Goal: Task Accomplishment & Management: Manage account settings

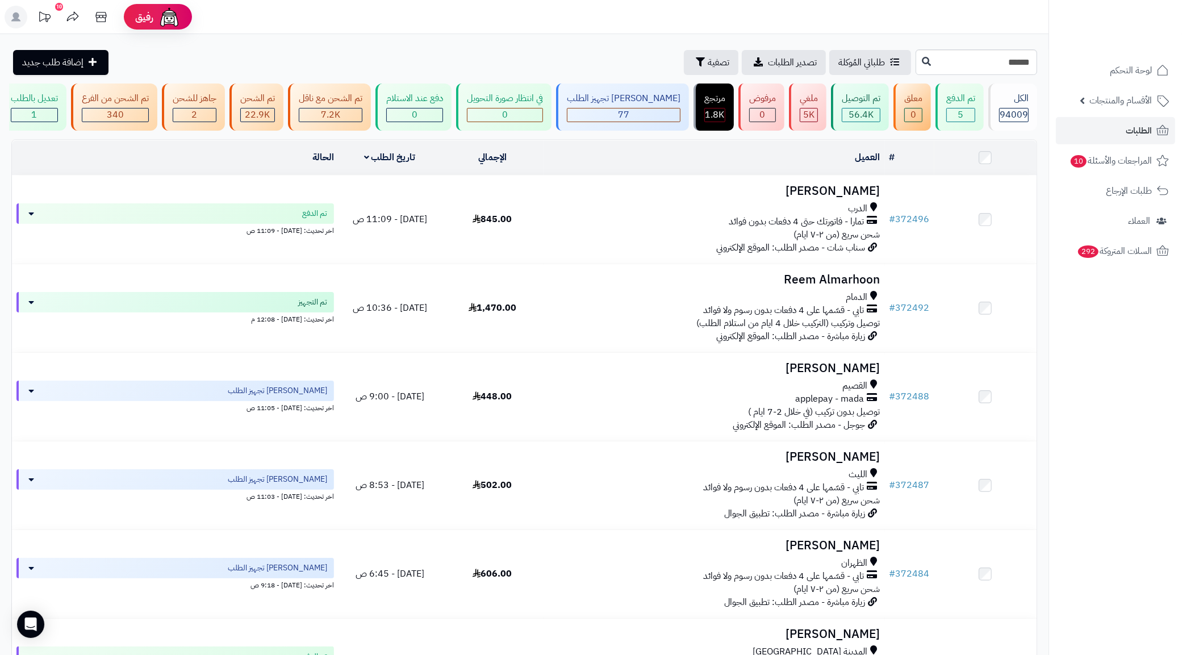
type input "******"
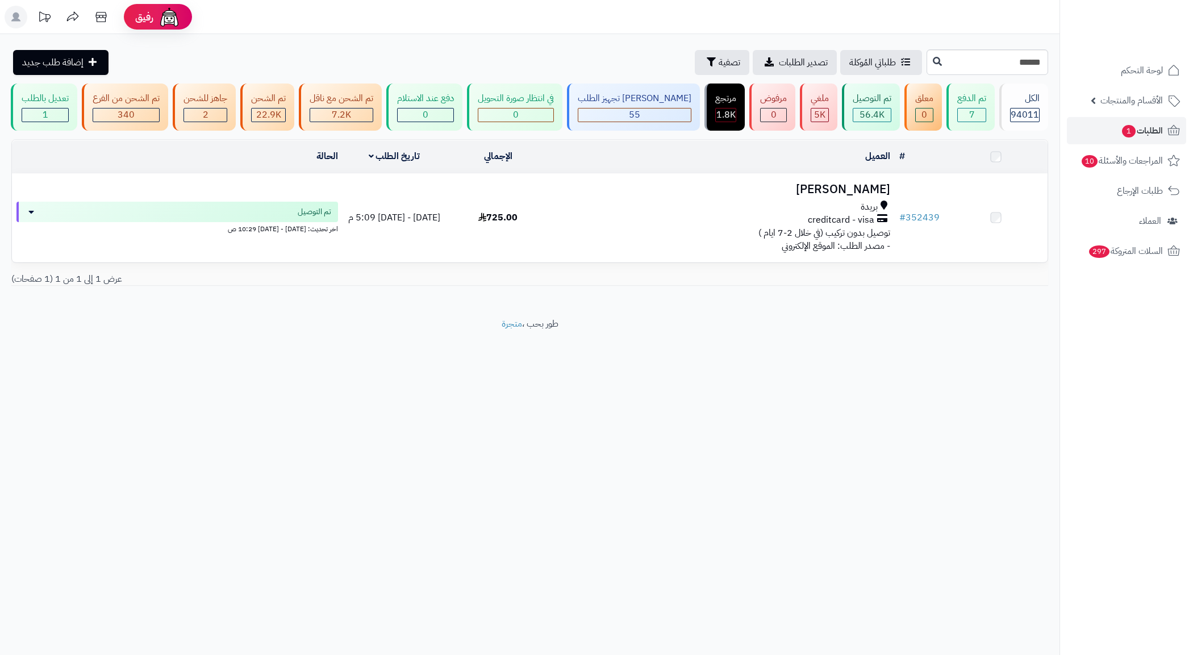
click at [711, 214] on div "بريدة" at bounding box center [722, 207] width 336 height 13
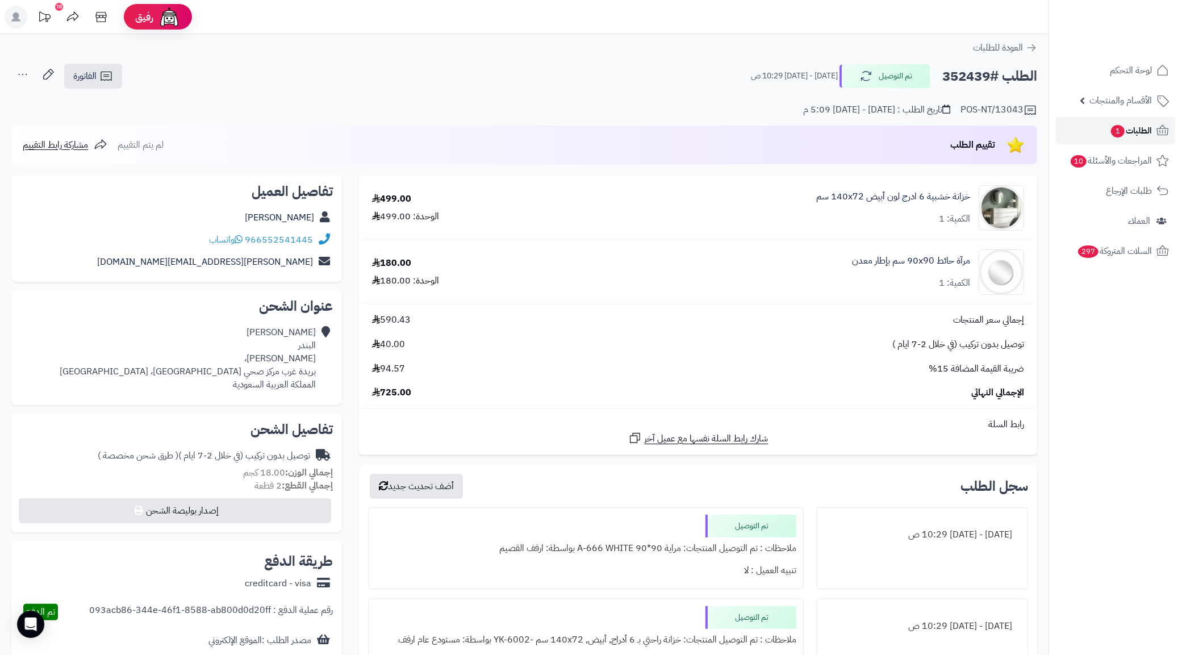
click at [1101, 135] on link "الطلبات 1" at bounding box center [1115, 130] width 119 height 27
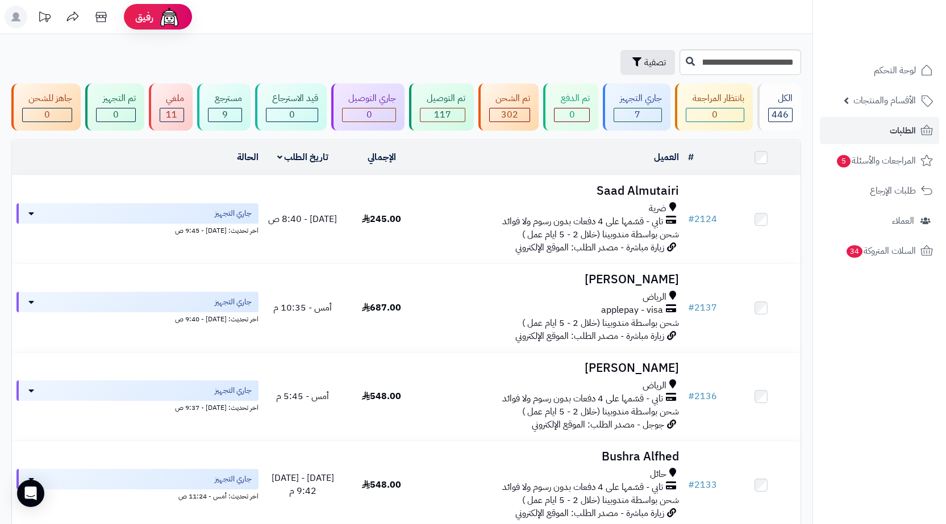
scroll to position [0, -287]
type input "****"
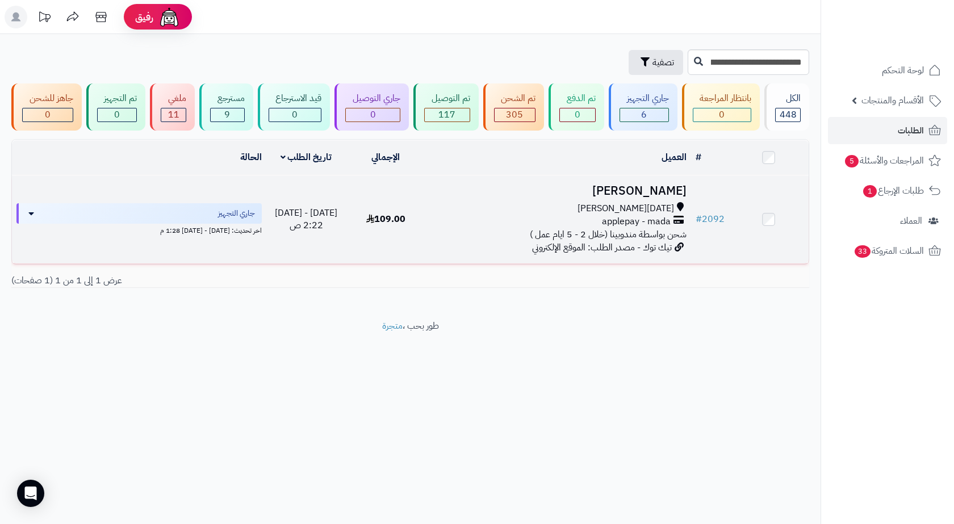
click at [658, 195] on h3 "[PERSON_NAME]" at bounding box center [559, 191] width 256 height 13
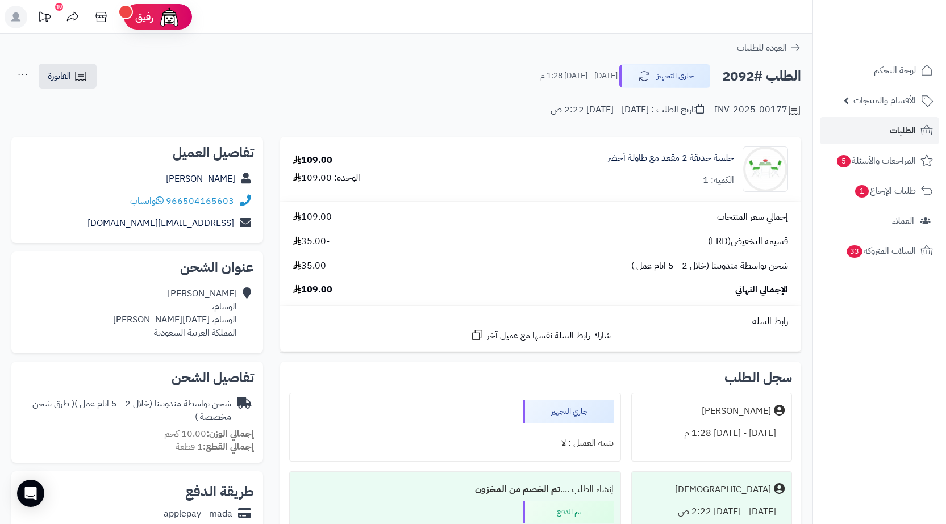
click at [742, 77] on h2 "الطلب #2092" at bounding box center [761, 76] width 79 height 23
copy h2 "2092"
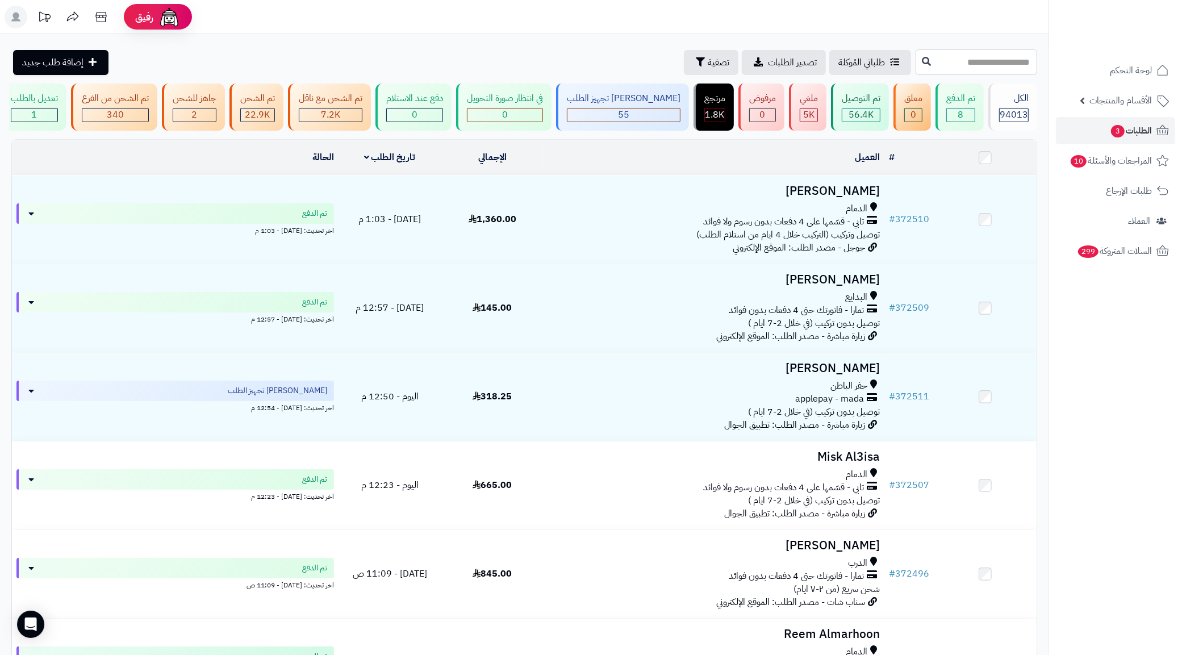
drag, startPoint x: 0, startPoint y: 0, endPoint x: 958, endPoint y: 61, distance: 959.8
click at [958, 61] on input "text" at bounding box center [977, 62] width 122 height 26
paste input "******"
type input "******"
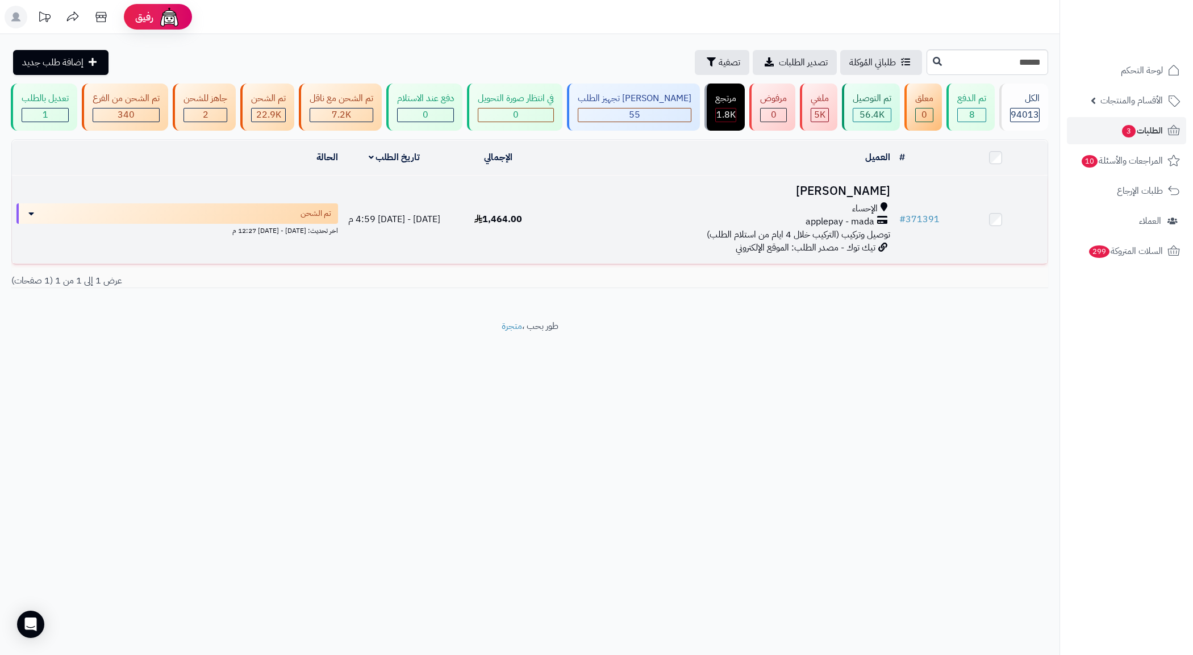
click at [734, 228] on div "applepay - mada" at bounding box center [722, 221] width 336 height 13
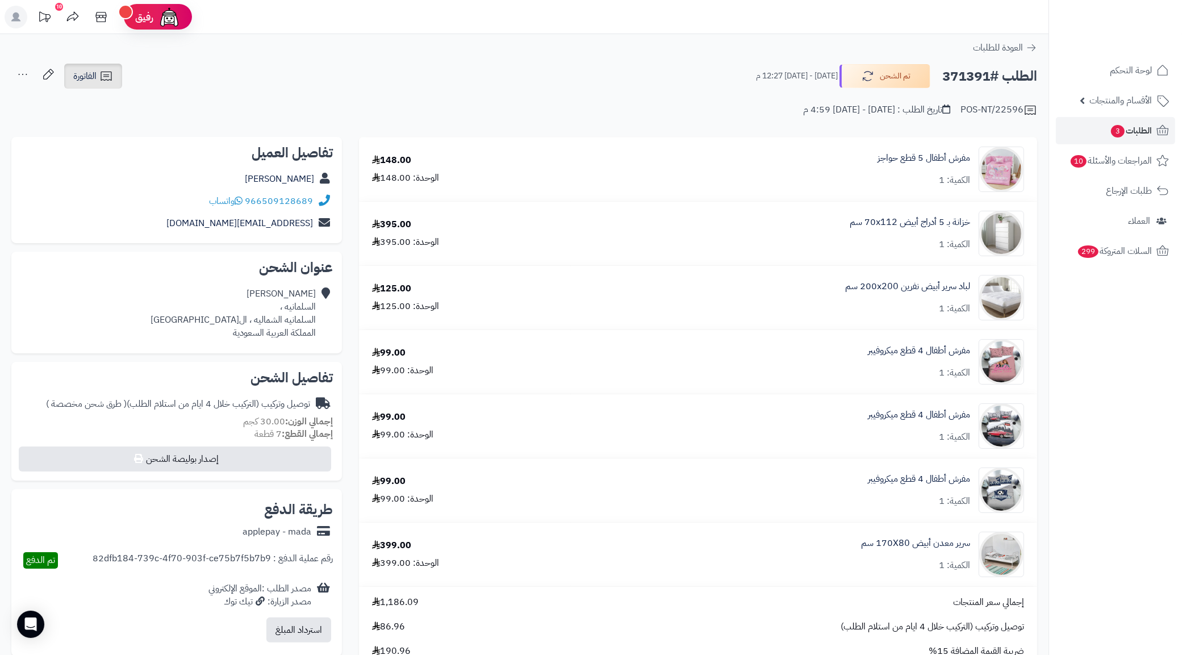
click at [101, 72] on icon at bounding box center [106, 76] width 14 height 14
click at [261, 84] on div "الطلب #371391 تم الشحن الإثنين - ٢٥ أغسطس ٢٠٢٥ - 12:27 م الفاتورة طباعة الفاتور…" at bounding box center [524, 76] width 1026 height 27
drag, startPoint x: 246, startPoint y: 197, endPoint x: 327, endPoint y: 200, distance: 80.7
click at [327, 200] on div "966509128689 واتساب" at bounding box center [176, 201] width 312 height 22
copy div "966509128689"
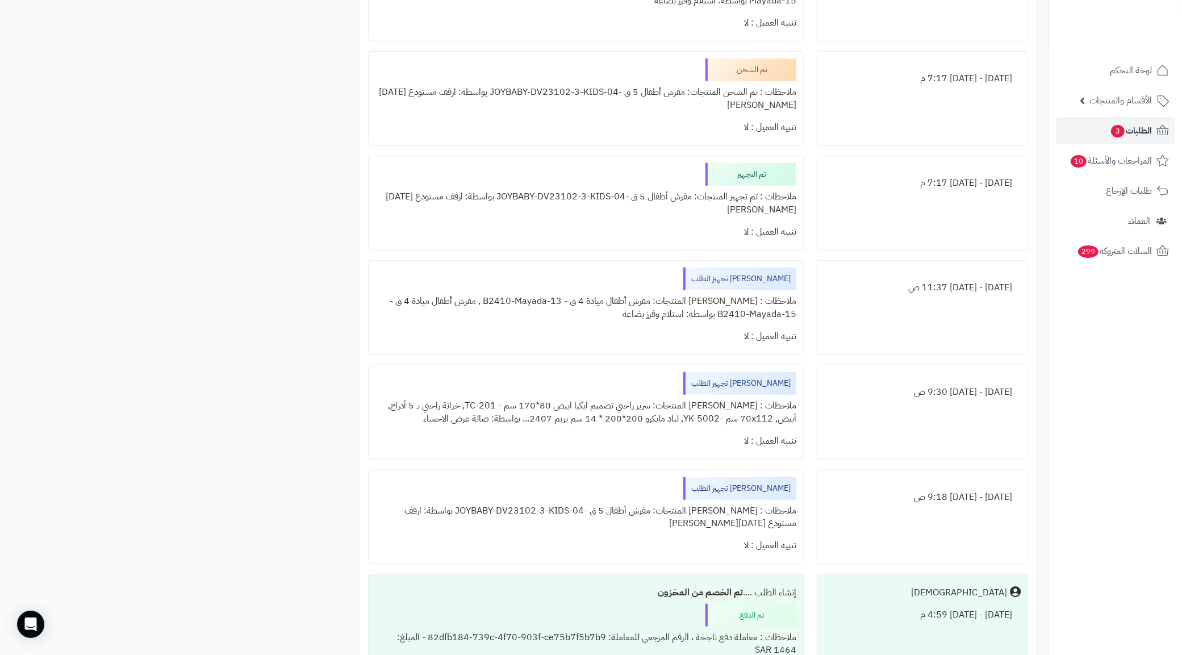
scroll to position [923, 0]
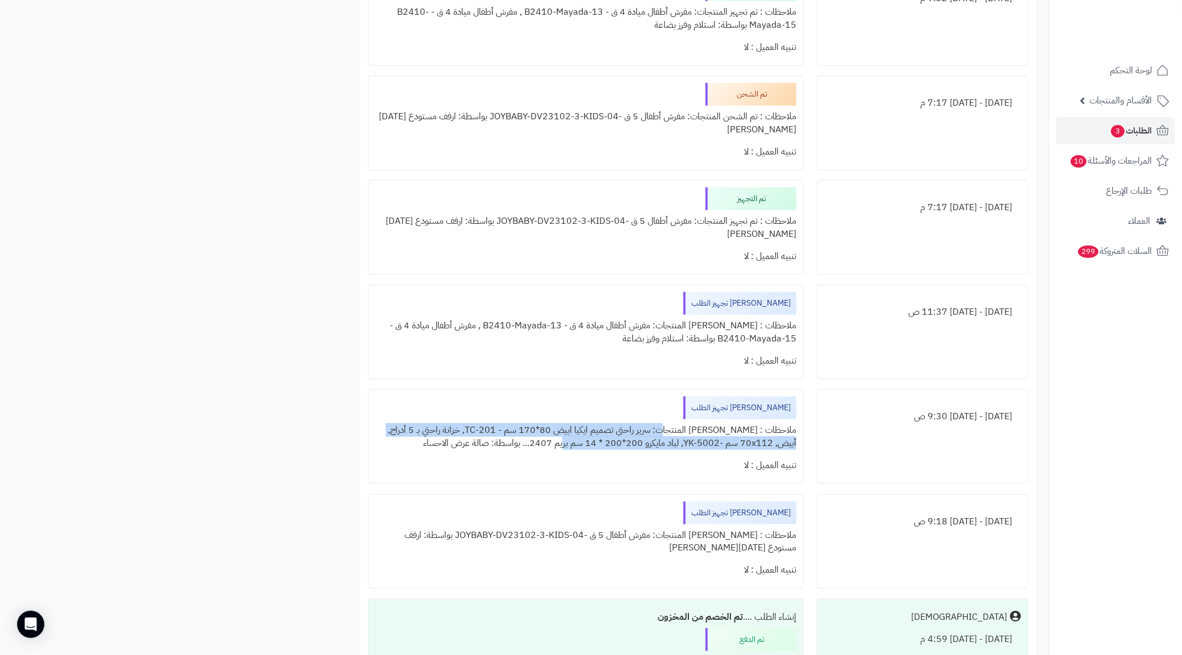
drag, startPoint x: 685, startPoint y: 435, endPoint x: 578, endPoint y: 445, distance: 106.7
click at [578, 445] on div "ملاحظات : جاري تجهيز المنتجات: سرير راحتي تصميم ايكيا ابيض 80*170 سم - TC-201, …" at bounding box center [586, 436] width 421 height 35
copy div "سرير راحتي تصميم ايكيا ابيض 80*170 سم - TC-201, خزانة راحتي بـ 5 أدراج, أبيض, ‎…"
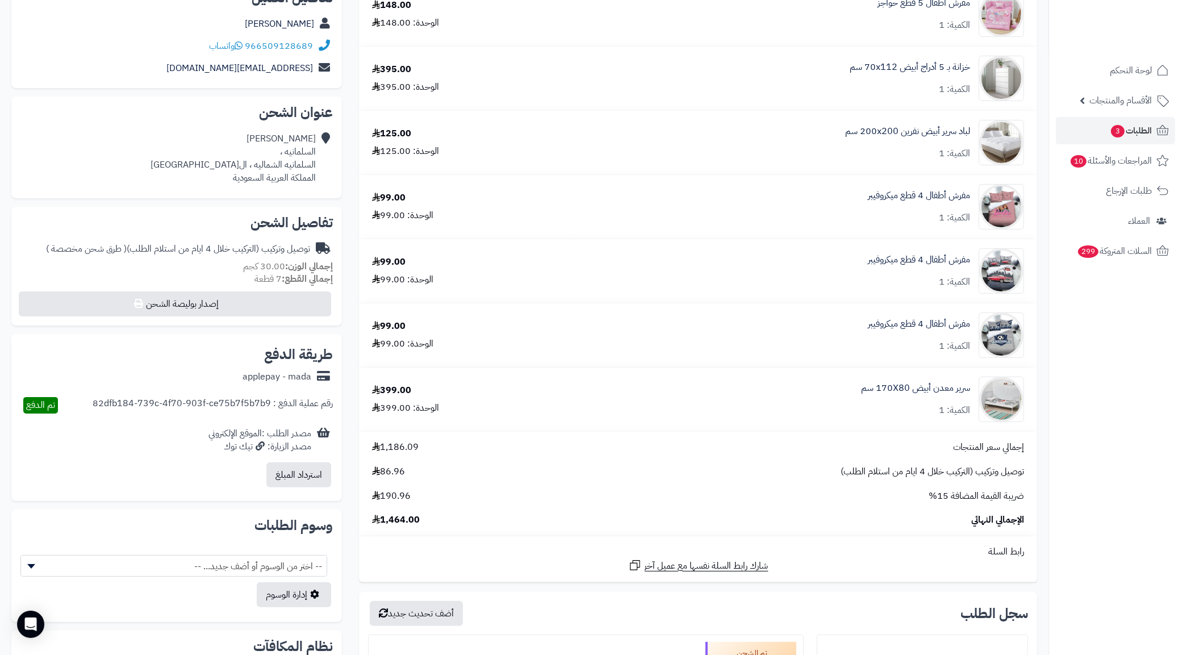
scroll to position [142, 0]
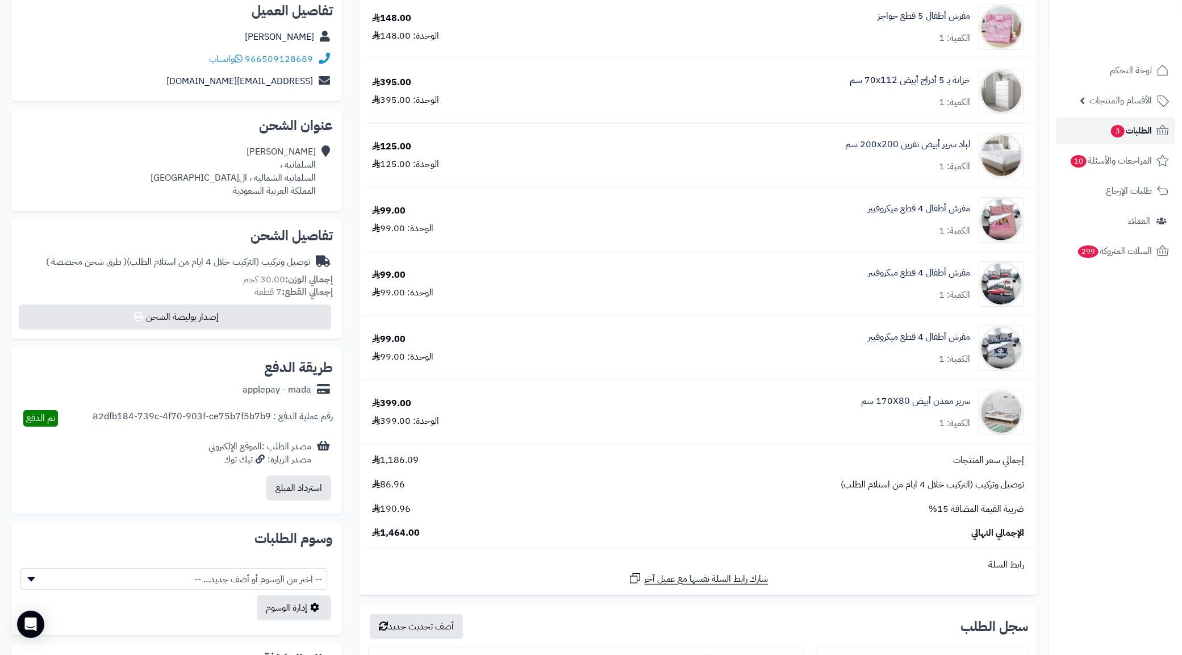
click at [1145, 135] on span "الطلبات 3" at bounding box center [1131, 131] width 42 height 16
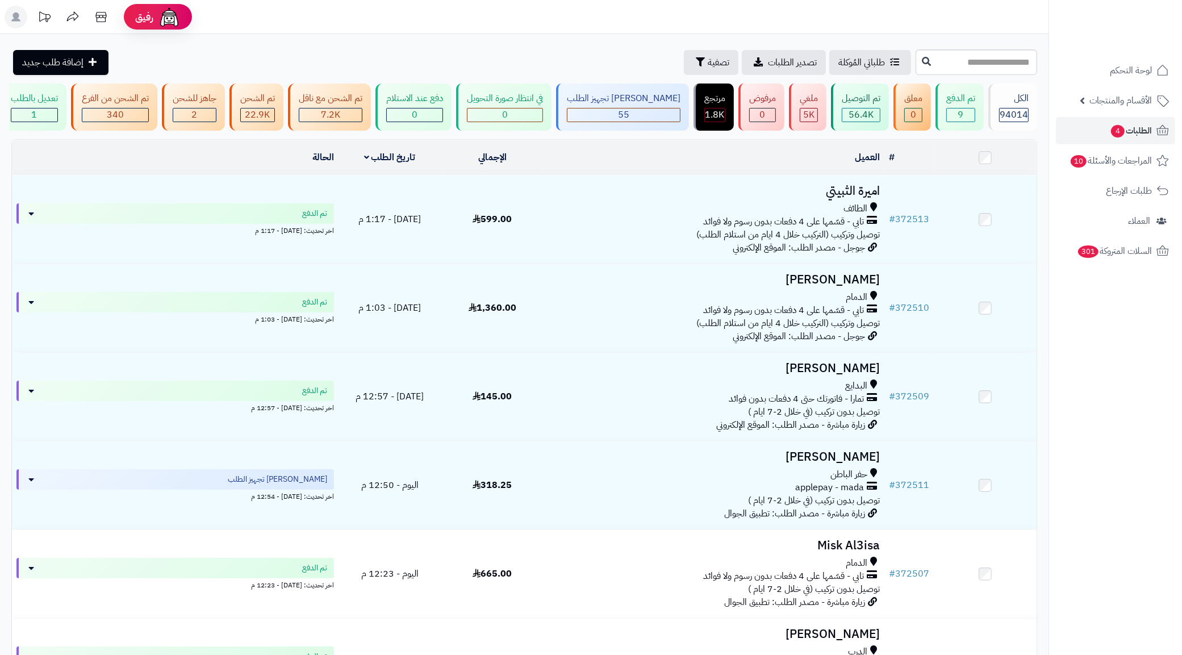
click at [981, 57] on input "text" at bounding box center [977, 62] width 122 height 26
type input "******"
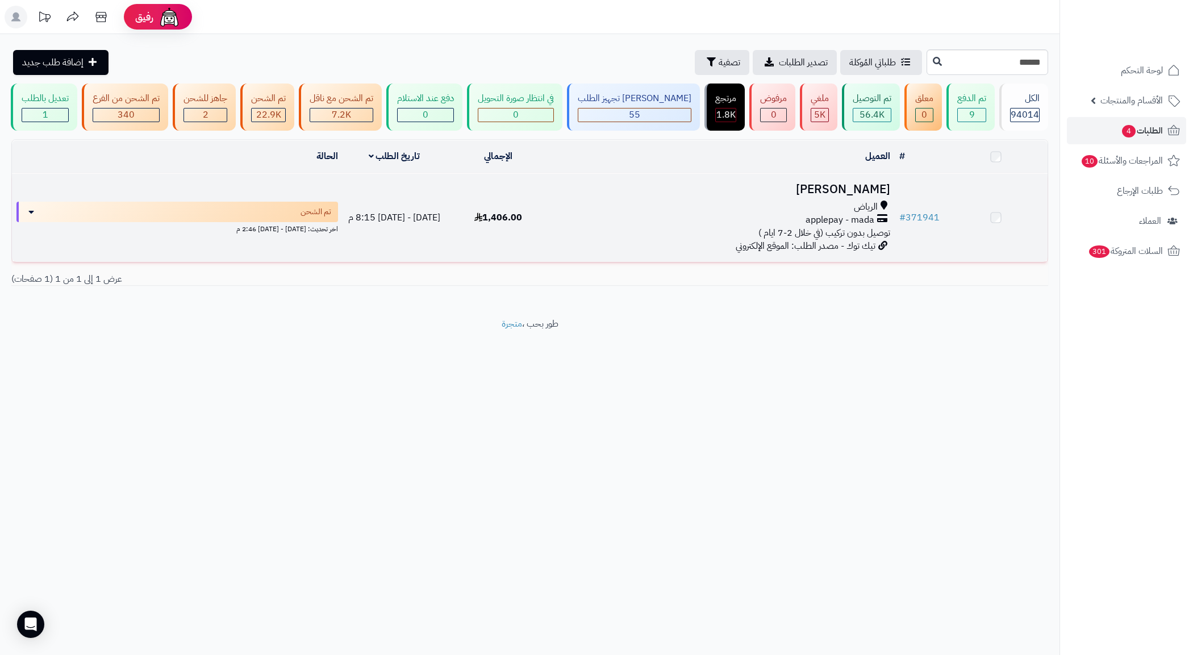
click at [815, 240] on span "توصيل بدون تركيب (في خلال 2-7 ايام )" at bounding box center [824, 233] width 132 height 14
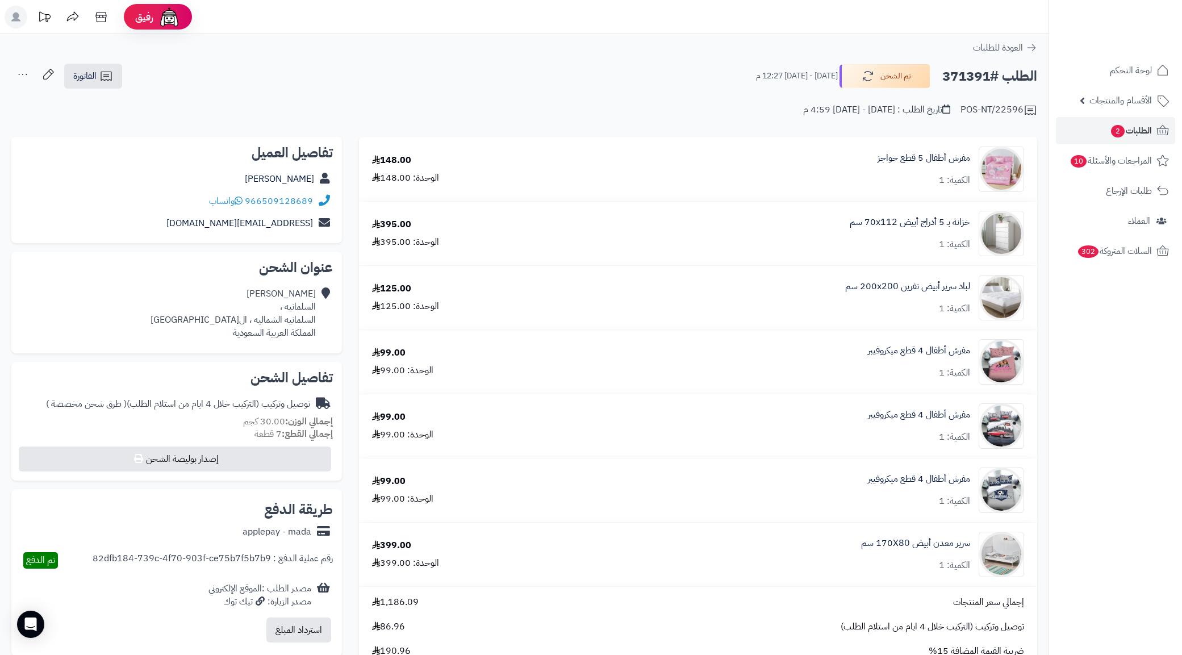
scroll to position [142, 0]
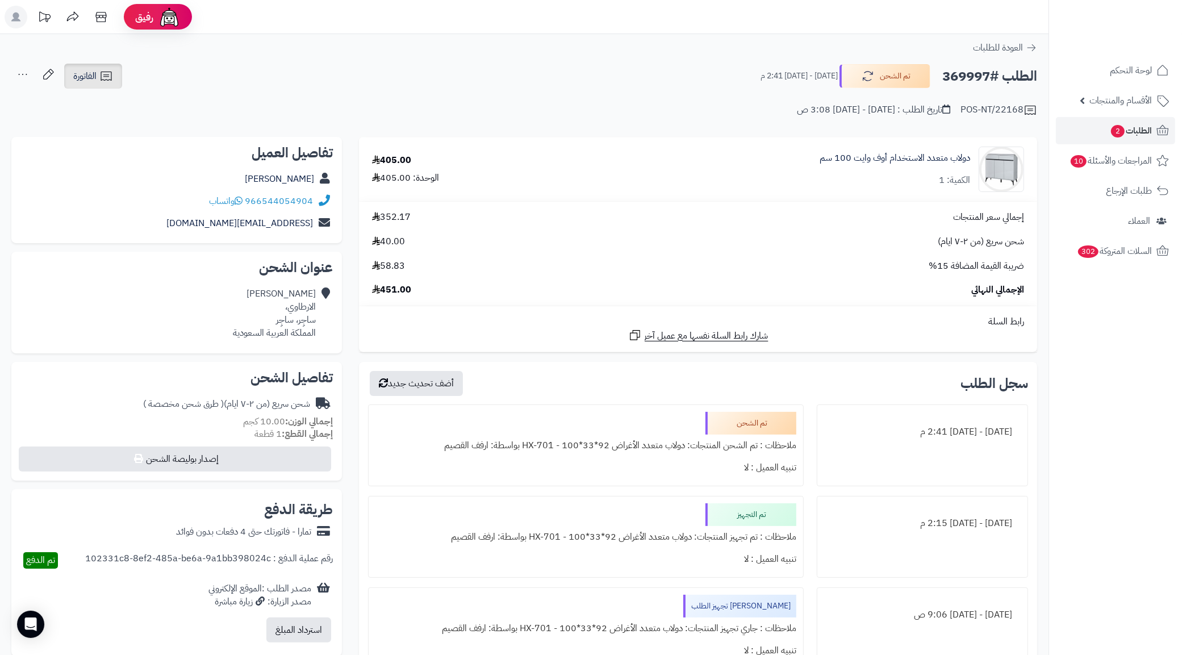
click at [97, 80] on link "الفاتورة" at bounding box center [93, 76] width 58 height 25
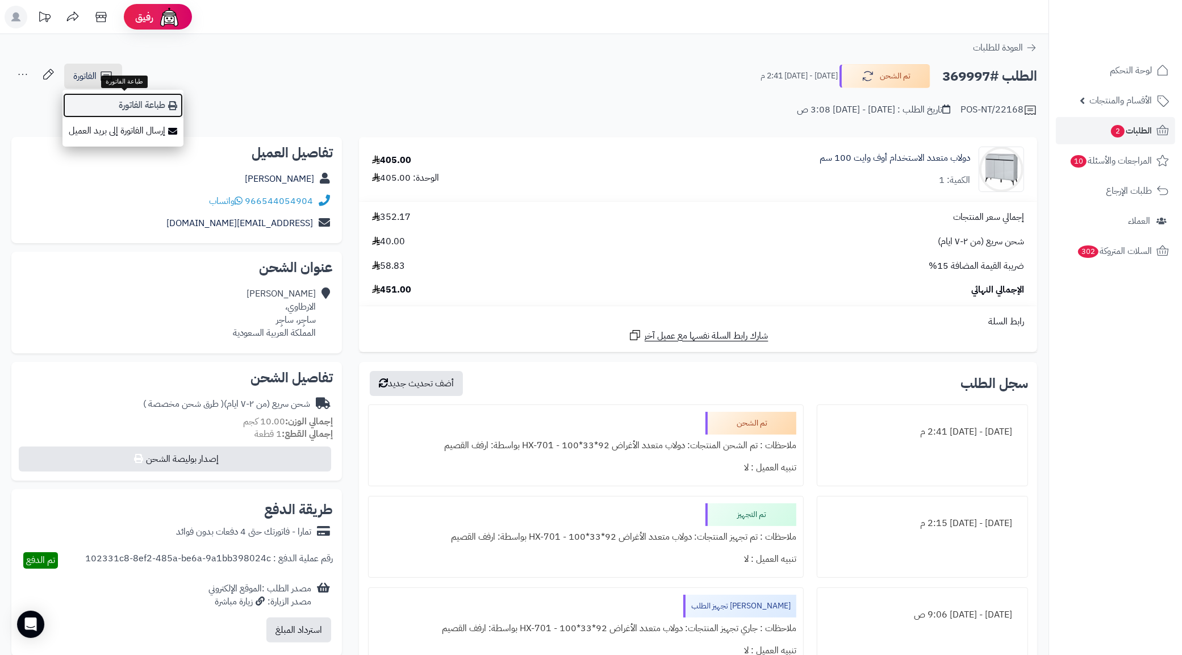
click at [126, 100] on link "طباعة الفاتورة" at bounding box center [122, 106] width 121 height 26
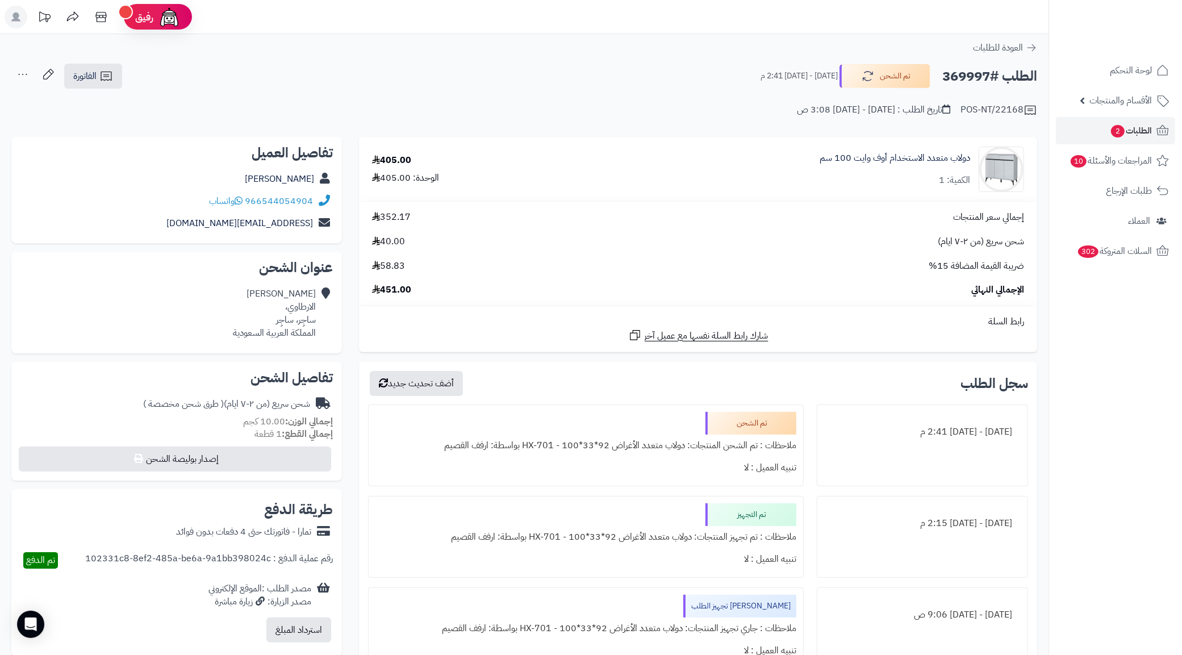
click at [952, 76] on h2 "الطلب #369997" at bounding box center [990, 76] width 95 height 23
click at [952, 77] on h2 "الطلب #369997" at bounding box center [990, 76] width 95 height 23
copy h2 "369997"
click at [1150, 135] on span "الطلبات 2" at bounding box center [1131, 131] width 42 height 16
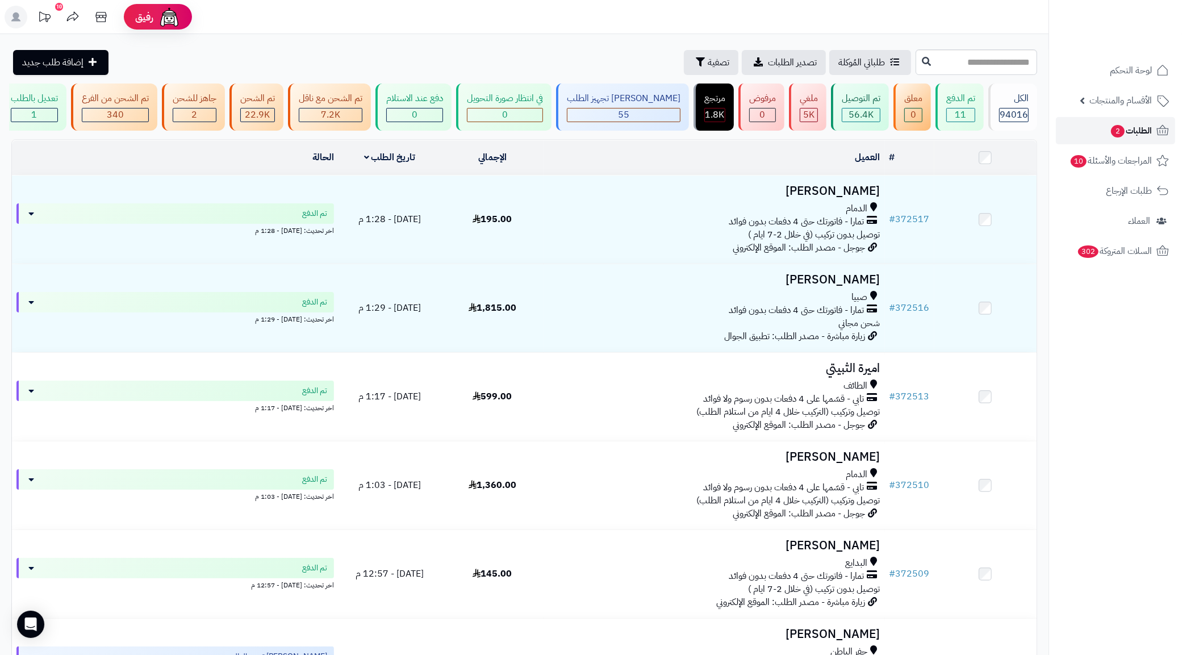
click at [1081, 132] on link "الطلبات 2" at bounding box center [1115, 130] width 119 height 27
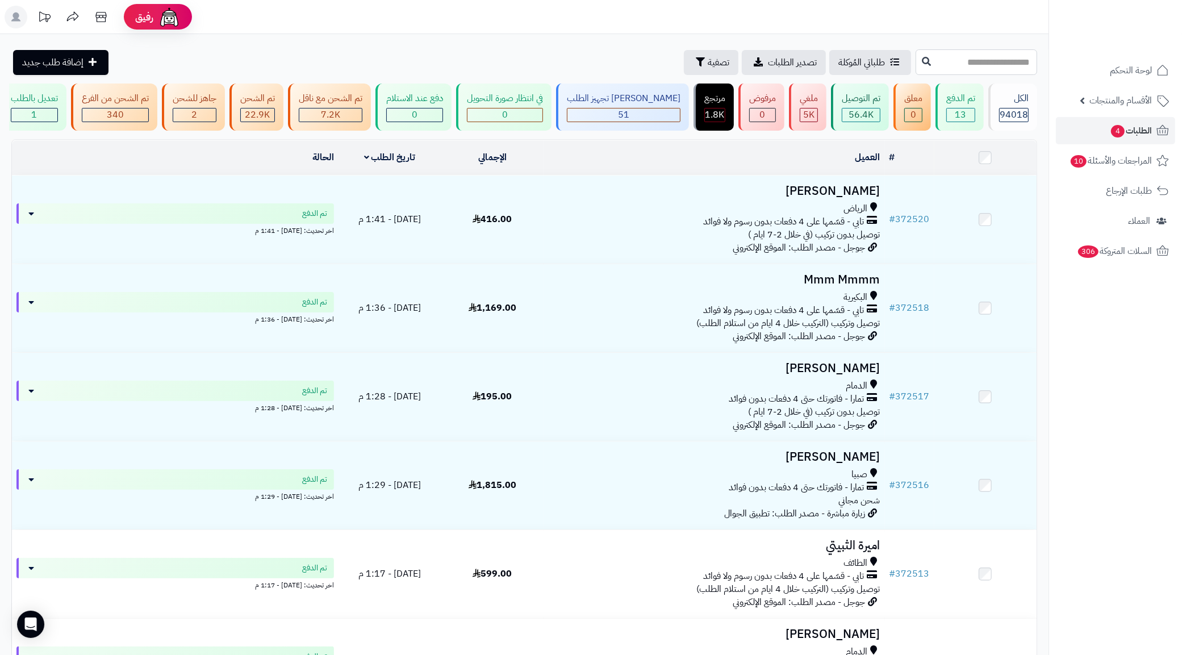
click at [984, 58] on input "text" at bounding box center [977, 62] width 122 height 26
paste input "******"
type input "******"
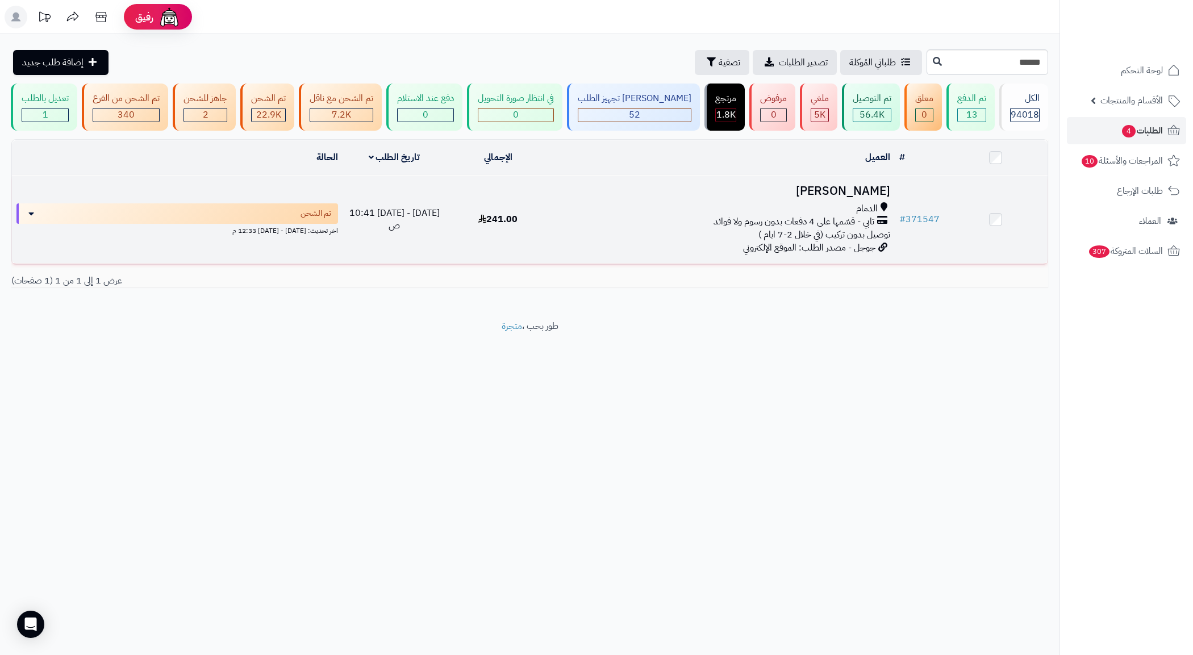
click at [784, 185] on td "Abdulrahman Alsubaih الدمام تابي - قسّمها على 4 دفعات بدون رسوم ولا فوائد توصيل…" at bounding box center [722, 220] width 345 height 88
click at [526, 223] on td "241.00" at bounding box center [497, 220] width 103 height 88
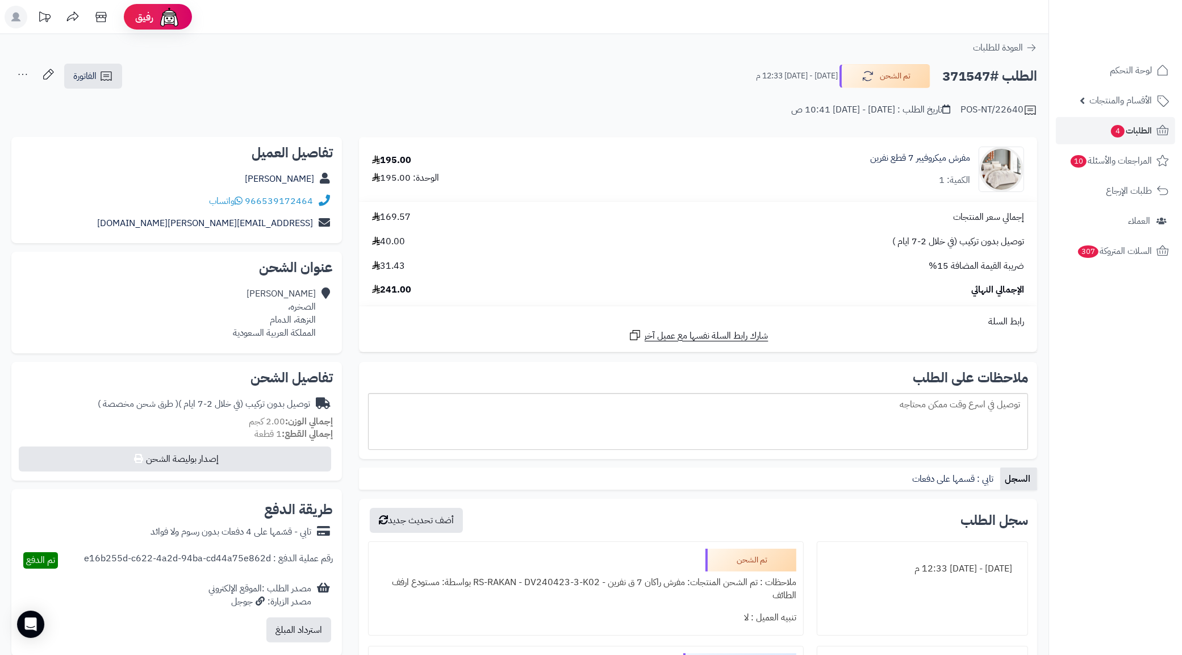
click at [949, 77] on h2 "الطلب #371547" at bounding box center [990, 76] width 95 height 23
copy h2 "371547"
